Goal: Task Accomplishment & Management: Use online tool/utility

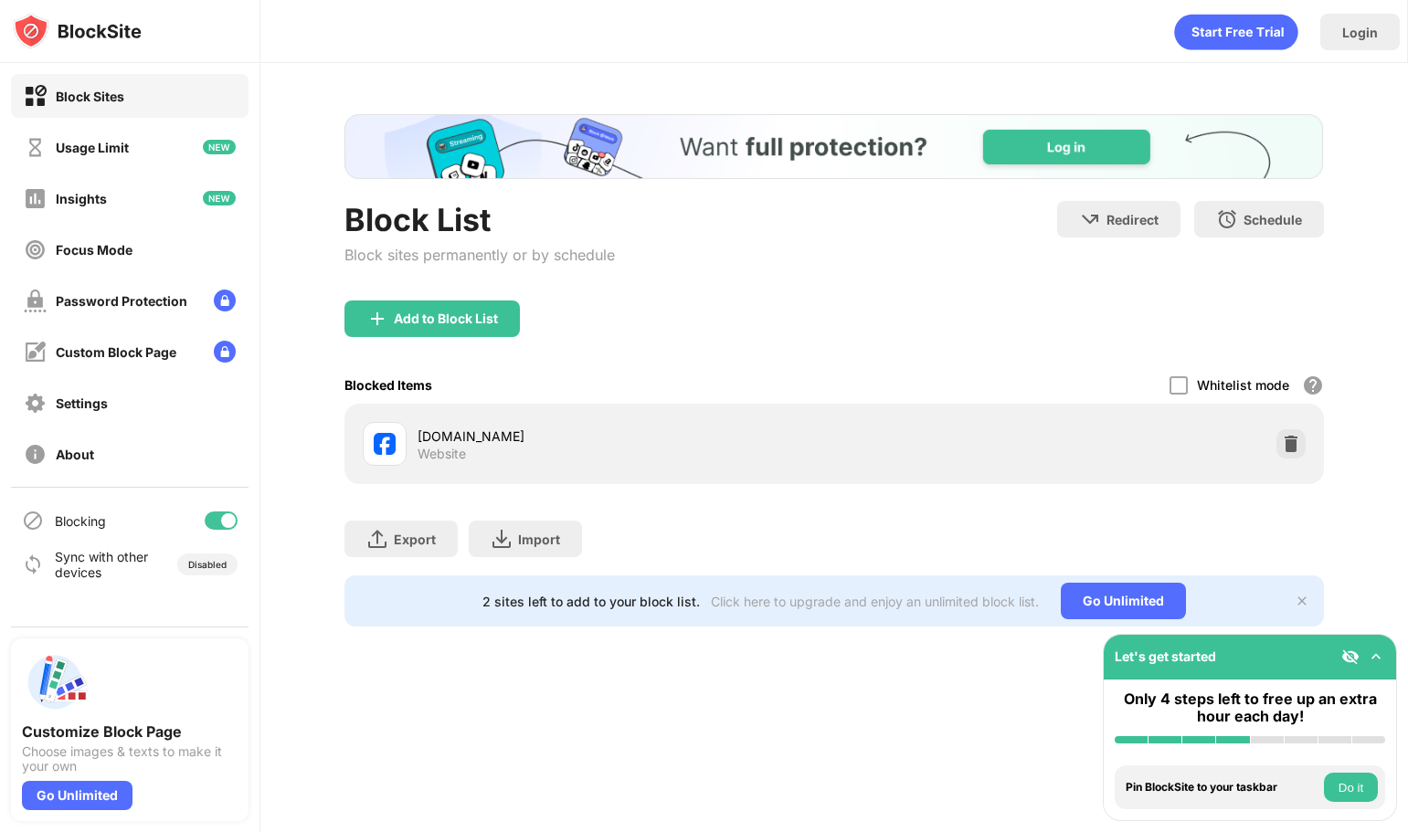
click at [798, 317] on div "Add to Block List" at bounding box center [833, 334] width 978 height 66
click at [1295, 446] on img at bounding box center [1290, 444] width 18 height 18
